Goal: Entertainment & Leisure: Browse casually

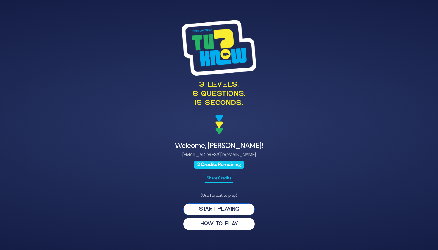
click at [230, 210] on button "Start Playing" at bounding box center [219, 209] width 72 height 12
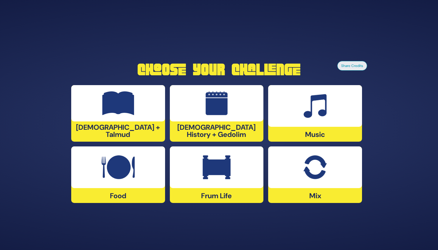
click at [344, 128] on div "Music" at bounding box center [315, 113] width 94 height 57
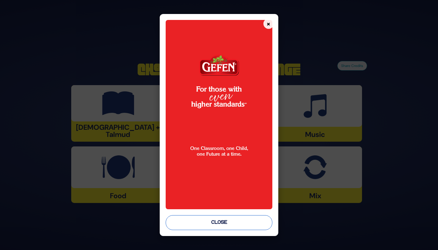
click at [247, 223] on button "Close" at bounding box center [219, 222] width 107 height 15
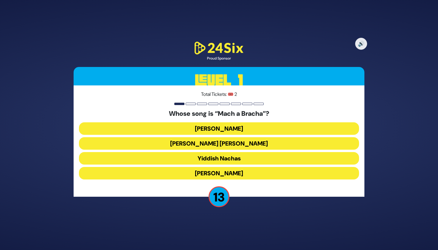
click at [238, 141] on button "[PERSON_NAME] [PERSON_NAME]" at bounding box center [219, 143] width 280 height 13
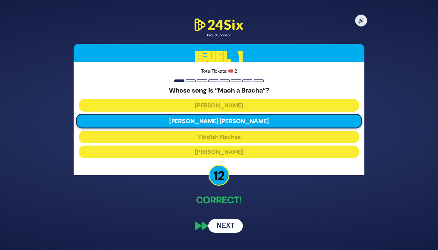
click at [231, 229] on button "Next" at bounding box center [225, 226] width 35 height 14
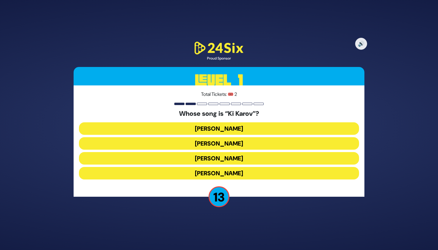
click at [225, 145] on button "[PERSON_NAME]" at bounding box center [219, 143] width 280 height 13
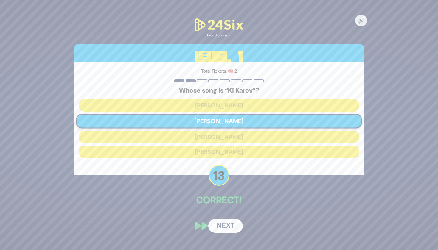
click at [236, 223] on button "Next" at bounding box center [225, 226] width 35 height 14
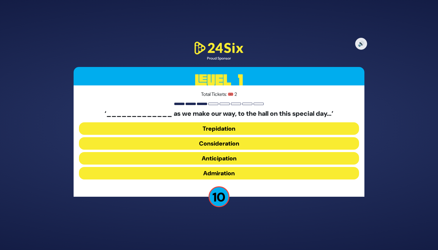
click at [262, 159] on button "Anticipation" at bounding box center [219, 158] width 280 height 13
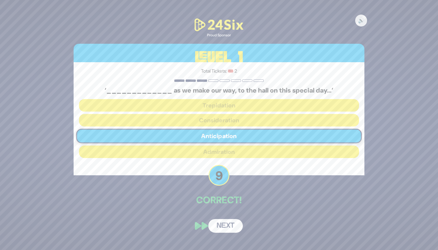
click at [230, 222] on button "Next" at bounding box center [225, 226] width 35 height 14
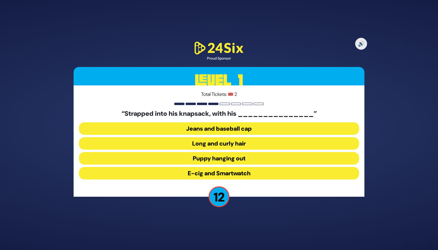
click at [231, 142] on button "Long and curly hair" at bounding box center [219, 143] width 280 height 13
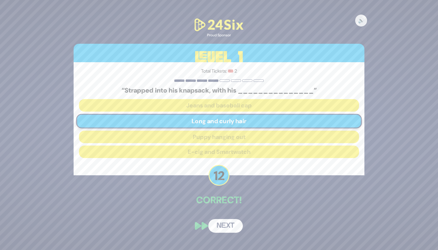
click at [227, 227] on button "Next" at bounding box center [225, 226] width 35 height 14
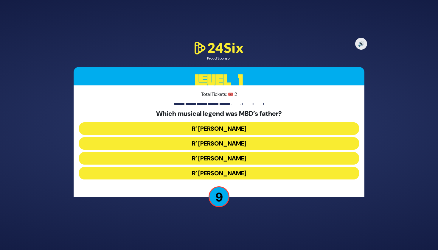
click at [233, 142] on button "R’ [PERSON_NAME]" at bounding box center [219, 143] width 280 height 13
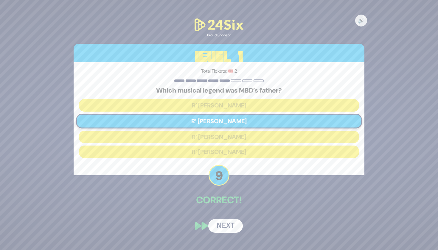
click at [226, 226] on button "Next" at bounding box center [225, 226] width 35 height 14
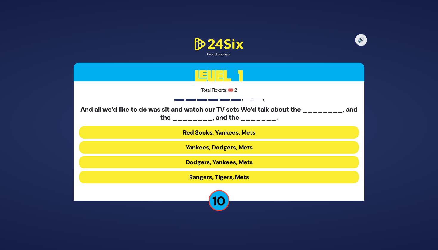
click at [259, 143] on button "Yankees, Dodgers, Mets" at bounding box center [219, 147] width 280 height 13
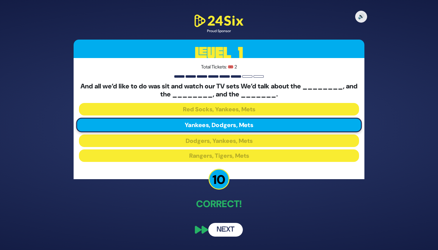
click at [230, 228] on button "Next" at bounding box center [225, 230] width 35 height 14
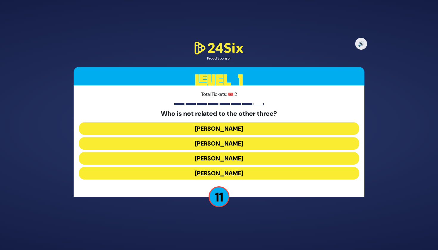
click at [258, 174] on button "[PERSON_NAME]" at bounding box center [219, 173] width 280 height 13
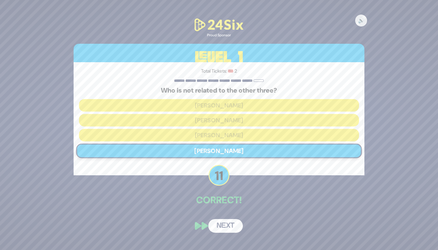
click at [233, 229] on button "Next" at bounding box center [225, 226] width 35 height 14
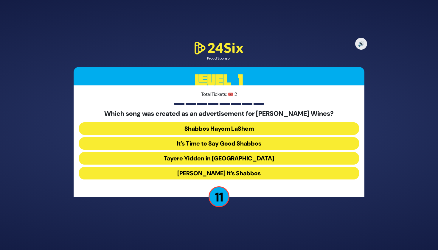
click at [267, 171] on button "[PERSON_NAME] it’s Shabbos" at bounding box center [219, 173] width 280 height 13
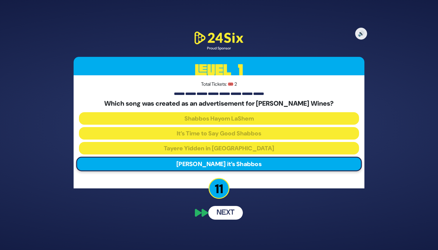
click at [238, 210] on button "Next" at bounding box center [225, 213] width 35 height 14
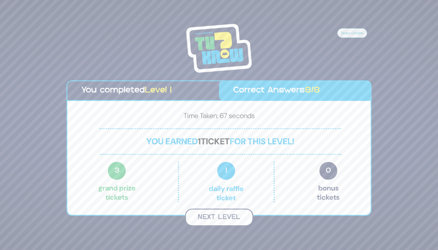
click at [226, 214] on button "Next Level" at bounding box center [219, 218] width 68 height 18
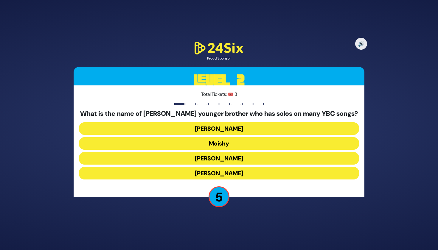
click at [236, 169] on button "[PERSON_NAME]" at bounding box center [219, 173] width 280 height 13
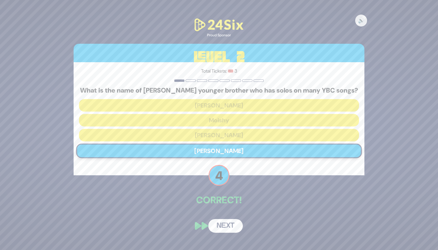
click at [235, 228] on button "Next" at bounding box center [225, 226] width 35 height 14
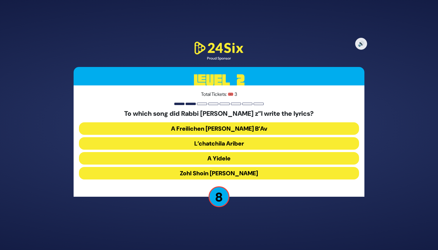
click at [263, 172] on button "Zohl Shoin [PERSON_NAME]" at bounding box center [219, 173] width 280 height 13
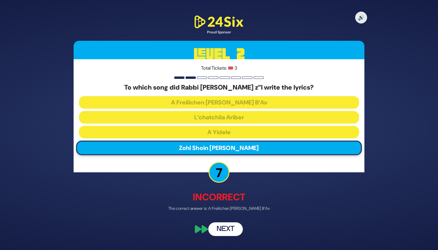
click at [228, 233] on button "Next" at bounding box center [225, 229] width 35 height 14
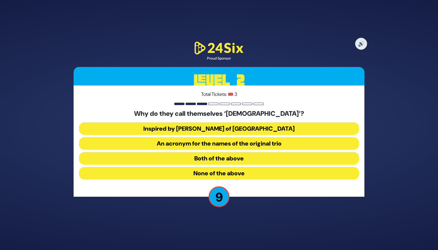
click at [268, 162] on button "Both of the above" at bounding box center [219, 158] width 280 height 13
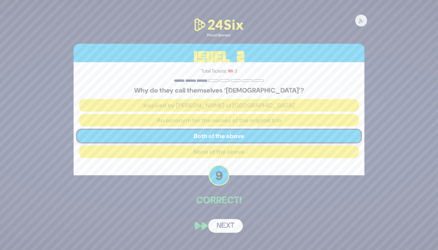
click at [236, 225] on button "Next" at bounding box center [225, 226] width 35 height 14
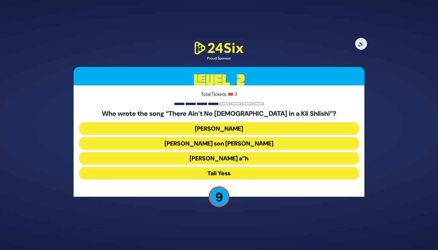
click at [261, 159] on button "[PERSON_NAME] a”h" at bounding box center [219, 158] width 280 height 13
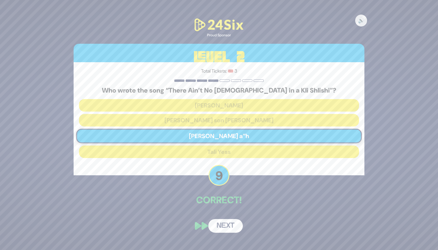
click at [234, 227] on button "Next" at bounding box center [225, 226] width 35 height 14
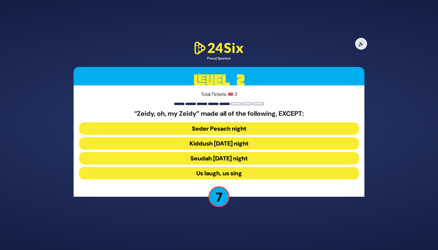
click at [259, 159] on button "Seudah [DATE] night" at bounding box center [219, 158] width 280 height 13
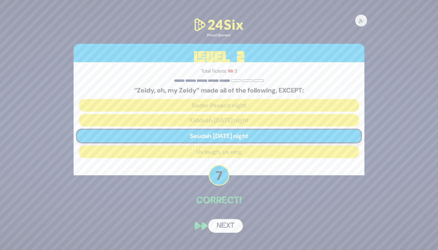
click at [230, 214] on div "🔊 Proud Sponsor Level 2 Total Tickets: 🎟️ 3 “Zeidy, oh, my Zeidy” made all of t…" at bounding box center [218, 125] width 305 height 230
click at [226, 227] on button "Next" at bounding box center [225, 226] width 35 height 14
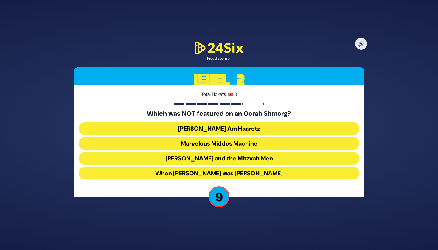
click at [271, 156] on button "[PERSON_NAME] and the Mitzvah Men" at bounding box center [219, 158] width 280 height 13
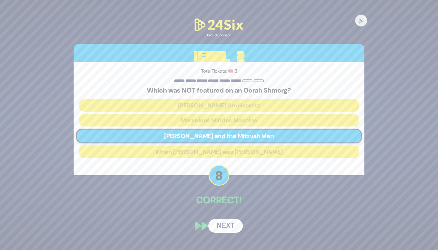
click at [224, 225] on button "Next" at bounding box center [225, 226] width 35 height 14
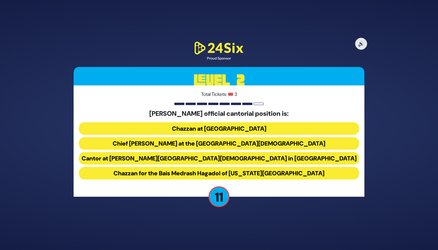
click at [265, 144] on button "Chief [PERSON_NAME] at the [GEOGRAPHIC_DATA][DEMOGRAPHIC_DATA]" at bounding box center [219, 143] width 280 height 13
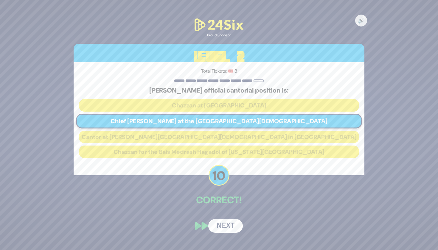
click at [228, 220] on button "Next" at bounding box center [225, 226] width 35 height 14
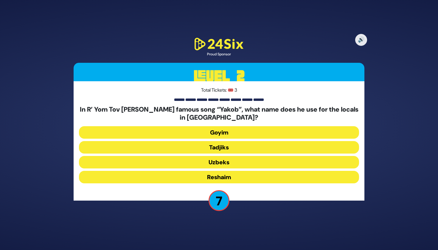
click at [257, 163] on button "Uzbeks" at bounding box center [219, 162] width 280 height 13
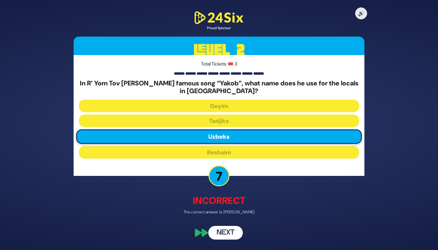
click at [226, 237] on button "Next" at bounding box center [225, 233] width 35 height 14
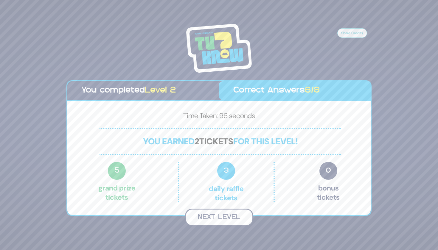
click at [239, 220] on button "Next Level" at bounding box center [219, 218] width 68 height 18
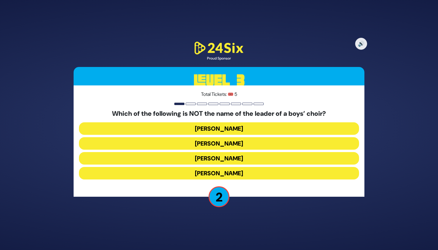
click at [263, 178] on button "[PERSON_NAME]" at bounding box center [219, 173] width 280 height 13
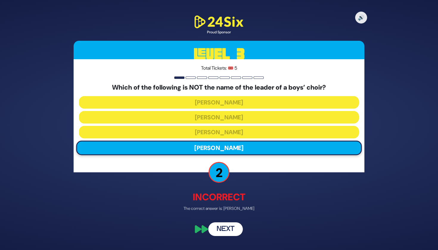
click at [229, 227] on button "Next" at bounding box center [225, 229] width 35 height 14
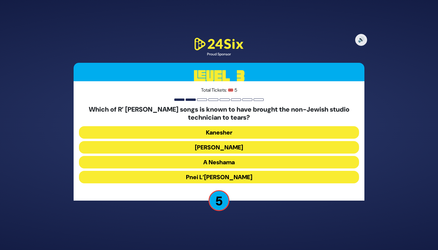
click at [258, 177] on button "Pnei L’[PERSON_NAME]" at bounding box center [219, 177] width 280 height 13
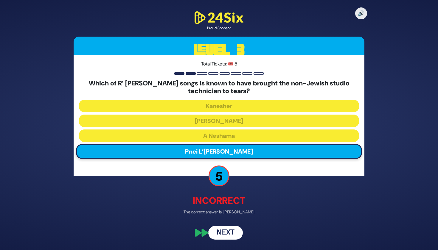
click at [227, 229] on button "Next" at bounding box center [225, 233] width 35 height 14
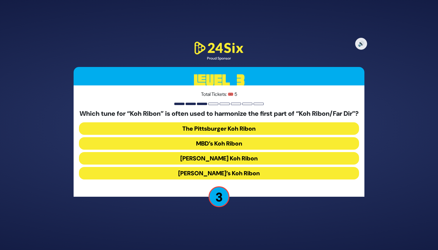
click at [240, 175] on button "[PERSON_NAME]’s Koh Ribon" at bounding box center [219, 173] width 280 height 13
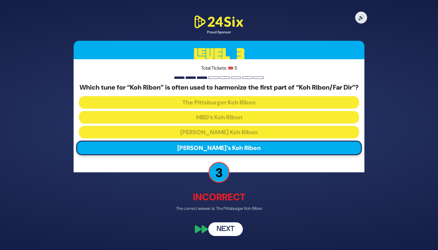
click at [224, 232] on button "Next" at bounding box center [225, 229] width 35 height 14
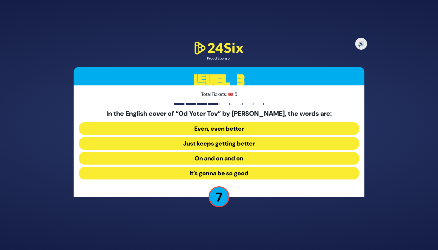
click at [251, 144] on button "Just keeps getting better" at bounding box center [219, 143] width 280 height 13
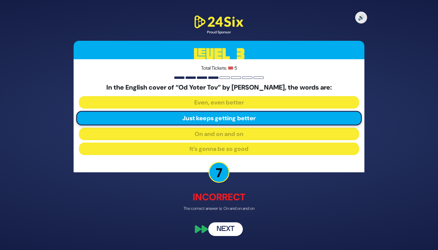
click at [220, 236] on div "🔊 Proud Sponsor Level 3 Total Tickets: 🎟️ 5 In the English cover of “Od Yoter T…" at bounding box center [218, 125] width 305 height 236
click at [220, 230] on button "Next" at bounding box center [225, 229] width 35 height 14
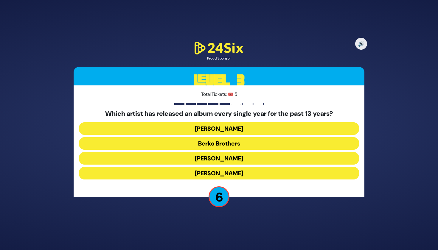
click at [250, 167] on button "[PERSON_NAME]" at bounding box center [219, 173] width 280 height 13
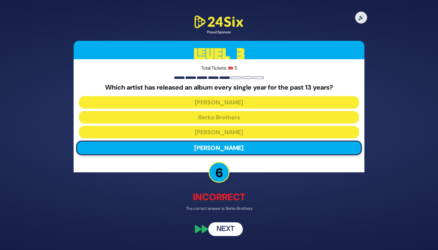
click at [227, 228] on button "Next" at bounding box center [225, 229] width 35 height 14
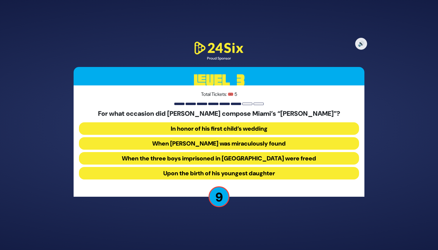
click at [265, 145] on button "When [PERSON_NAME] was miraculously found" at bounding box center [219, 143] width 280 height 13
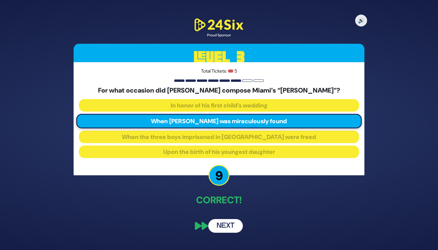
click at [227, 225] on button "Next" at bounding box center [225, 226] width 35 height 14
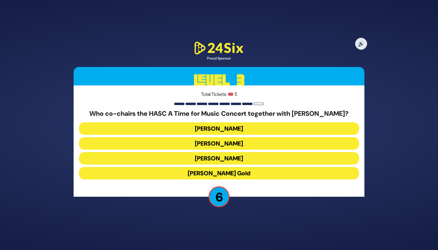
click at [254, 156] on button "[PERSON_NAME]" at bounding box center [219, 158] width 280 height 13
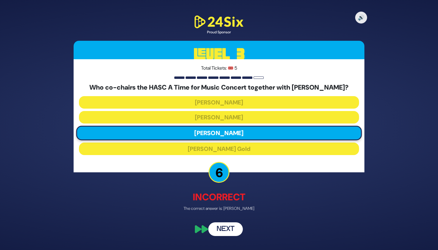
click at [224, 229] on button "Next" at bounding box center [225, 229] width 35 height 14
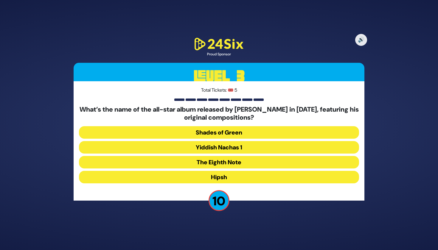
click at [252, 158] on button "The Eighth Note" at bounding box center [219, 162] width 280 height 13
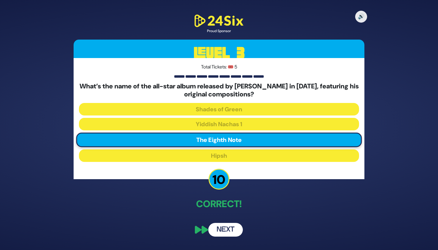
click at [227, 229] on button "Next" at bounding box center [225, 230] width 35 height 14
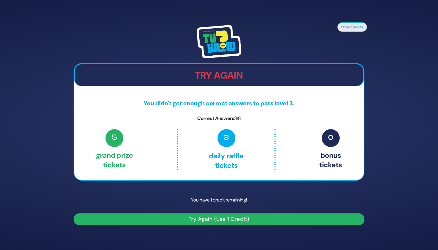
click at [236, 217] on button "Try Again (Use 1 Credit)" at bounding box center [219, 220] width 291 height 12
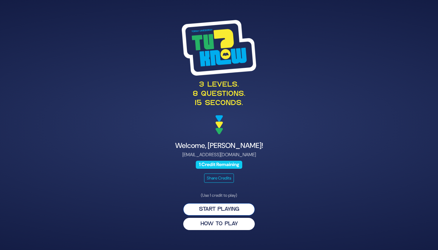
click at [232, 206] on button "Start Playing" at bounding box center [219, 209] width 72 height 12
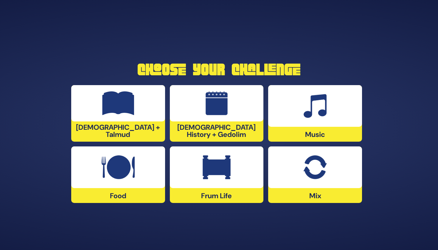
click at [226, 186] on div at bounding box center [217, 168] width 94 height 42
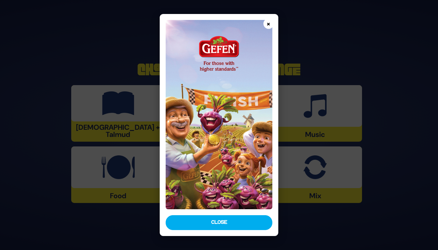
click at [267, 21] on button "×" at bounding box center [268, 23] width 10 height 10
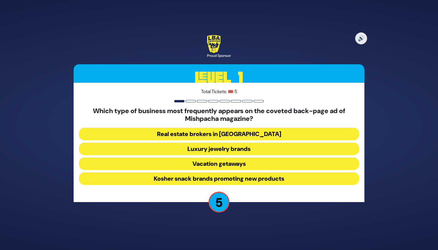
click at [277, 148] on button "Luxury jewelry brands" at bounding box center [219, 149] width 280 height 13
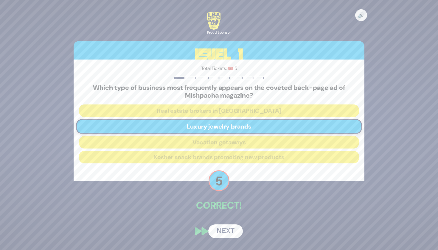
click at [231, 231] on button "Next" at bounding box center [225, 232] width 35 height 14
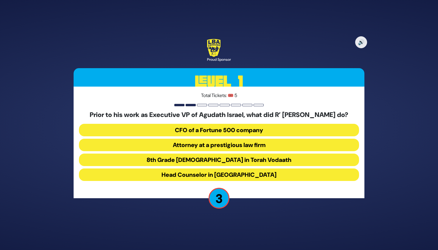
click at [309, 147] on button "Attorney at a prestigious law firm" at bounding box center [219, 145] width 280 height 13
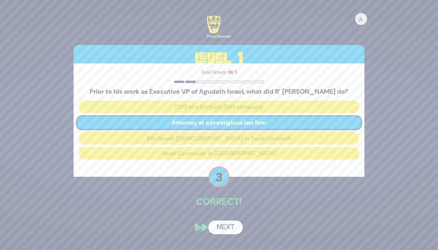
click at [234, 231] on button "Next" at bounding box center [225, 228] width 35 height 14
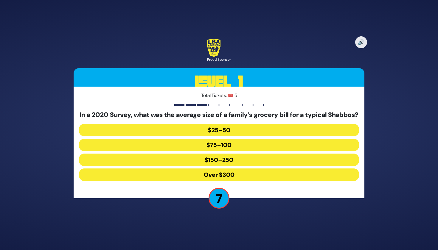
click at [321, 162] on button "$150–250" at bounding box center [219, 160] width 280 height 13
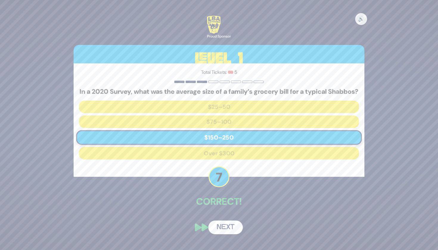
click at [234, 230] on button "Next" at bounding box center [225, 228] width 35 height 14
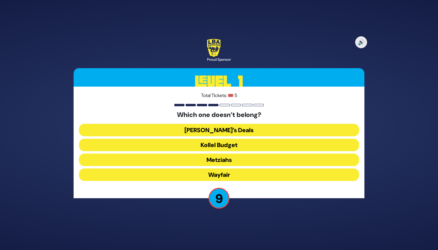
click at [296, 160] on button "Metziahs" at bounding box center [219, 160] width 280 height 13
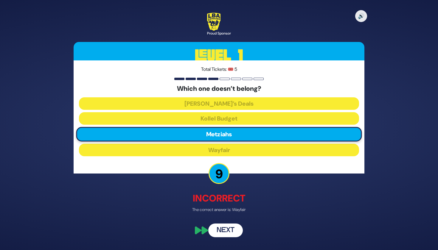
click at [228, 232] on button "Next" at bounding box center [225, 231] width 35 height 14
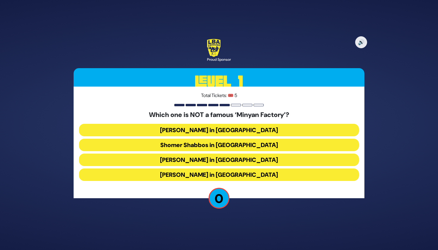
click at [244, 173] on button "Bais Dovid in Lakewood" at bounding box center [219, 175] width 280 height 13
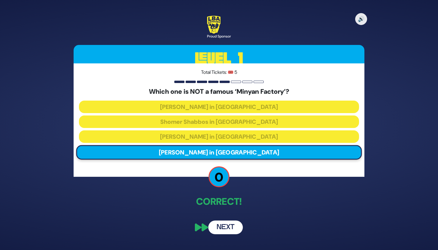
click at [234, 229] on button "Next" at bounding box center [225, 228] width 35 height 14
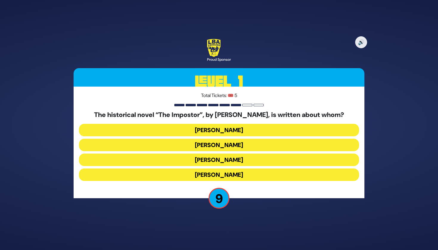
click at [289, 157] on button "Shabbesai Tzvi" at bounding box center [219, 160] width 280 height 13
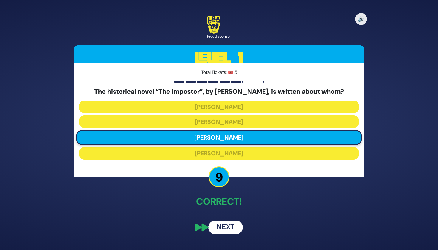
click at [238, 226] on button "Next" at bounding box center [225, 228] width 35 height 14
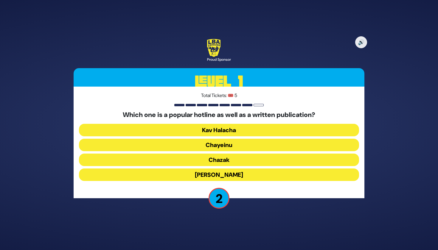
click at [271, 160] on button "Chazak" at bounding box center [219, 160] width 280 height 13
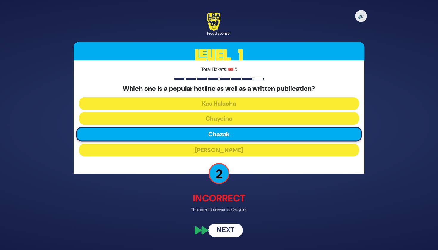
click at [228, 226] on button "Next" at bounding box center [225, 231] width 35 height 14
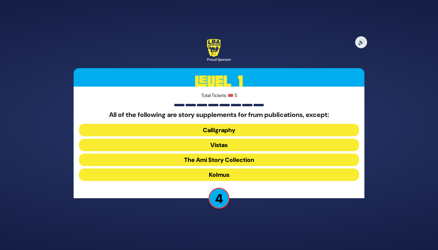
click at [266, 174] on button "Kolmus" at bounding box center [219, 175] width 280 height 13
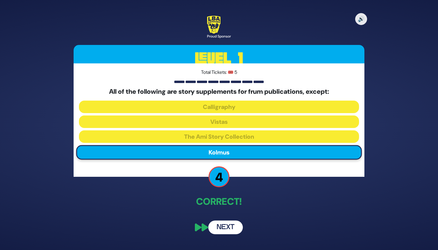
click at [214, 231] on button "Next" at bounding box center [225, 228] width 35 height 14
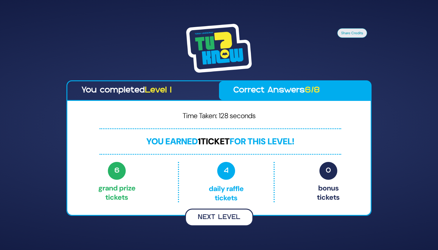
click at [203, 214] on button "Next Level" at bounding box center [219, 218] width 68 height 18
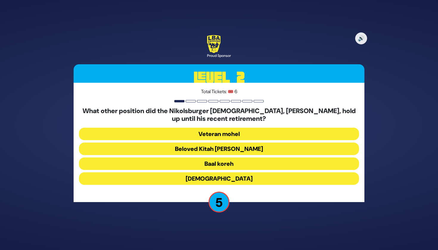
click at [236, 147] on button "Beloved Kitah Aleph Rebbi" at bounding box center [219, 149] width 280 height 13
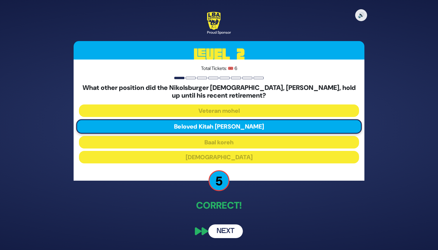
click at [232, 231] on button "Next" at bounding box center [225, 232] width 35 height 14
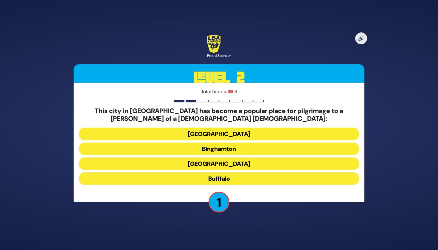
click at [249, 158] on button "Rochester" at bounding box center [219, 164] width 280 height 13
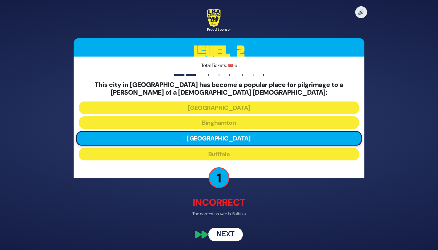
click at [234, 235] on button "Next" at bounding box center [225, 235] width 35 height 14
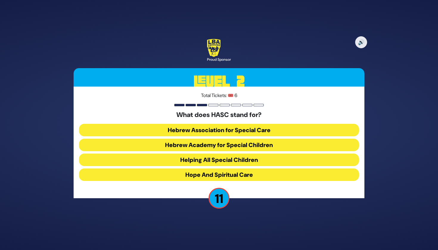
click at [231, 146] on button "Hebrew Academy for Special Children" at bounding box center [219, 145] width 280 height 13
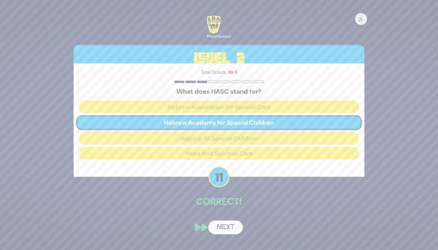
click at [230, 225] on button "Next" at bounding box center [225, 228] width 35 height 14
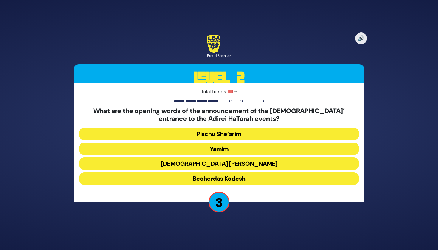
click at [240, 153] on button "Yamim" at bounding box center [219, 149] width 280 height 13
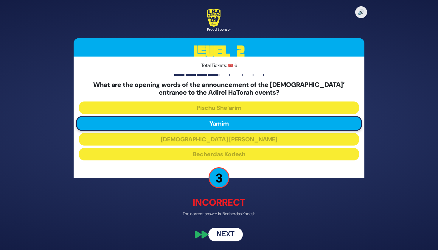
click at [231, 232] on button "Next" at bounding box center [225, 235] width 35 height 14
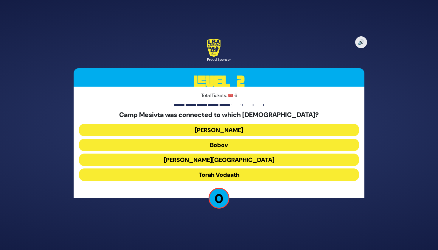
click at [251, 158] on button "Chaim Berlin" at bounding box center [219, 160] width 280 height 13
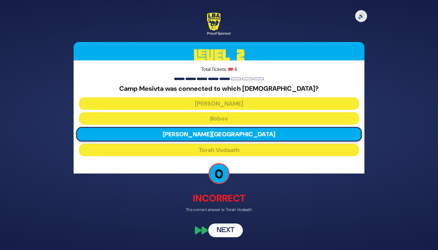
click at [234, 231] on button "Next" at bounding box center [225, 231] width 35 height 14
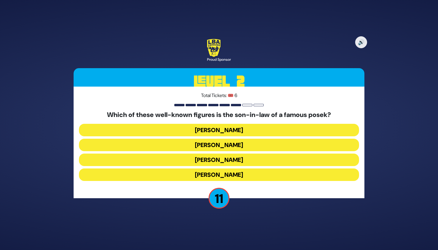
click at [237, 132] on button "Lazer Scheiner" at bounding box center [219, 130] width 280 height 13
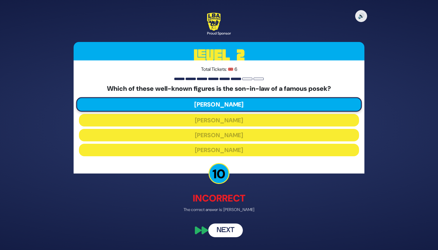
click at [233, 231] on button "Next" at bounding box center [225, 231] width 35 height 14
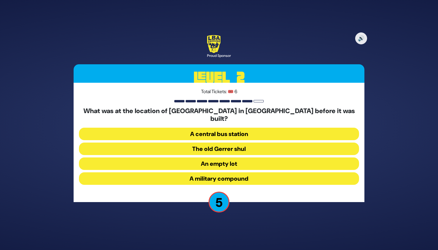
click at [262, 176] on button "A military compound" at bounding box center [219, 178] width 280 height 13
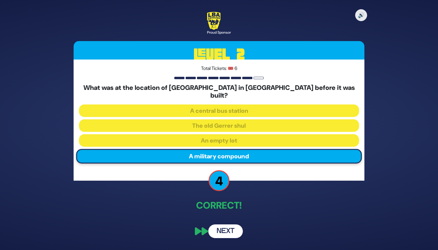
click at [231, 230] on button "Next" at bounding box center [225, 232] width 35 height 14
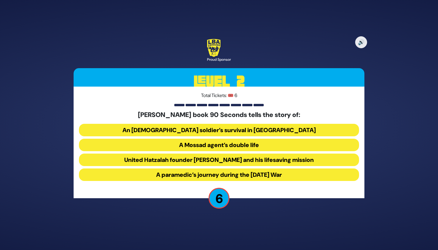
click at [228, 162] on button "United Hatzalah founder Eli Beer and his lifesaving mission" at bounding box center [219, 160] width 280 height 13
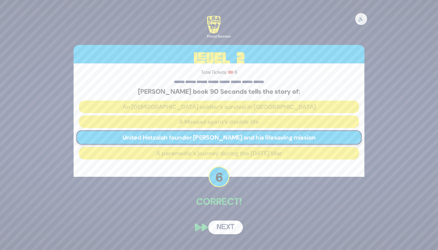
click at [234, 227] on button "Next" at bounding box center [225, 228] width 35 height 14
